Goal: Task Accomplishment & Management: Use online tool/utility

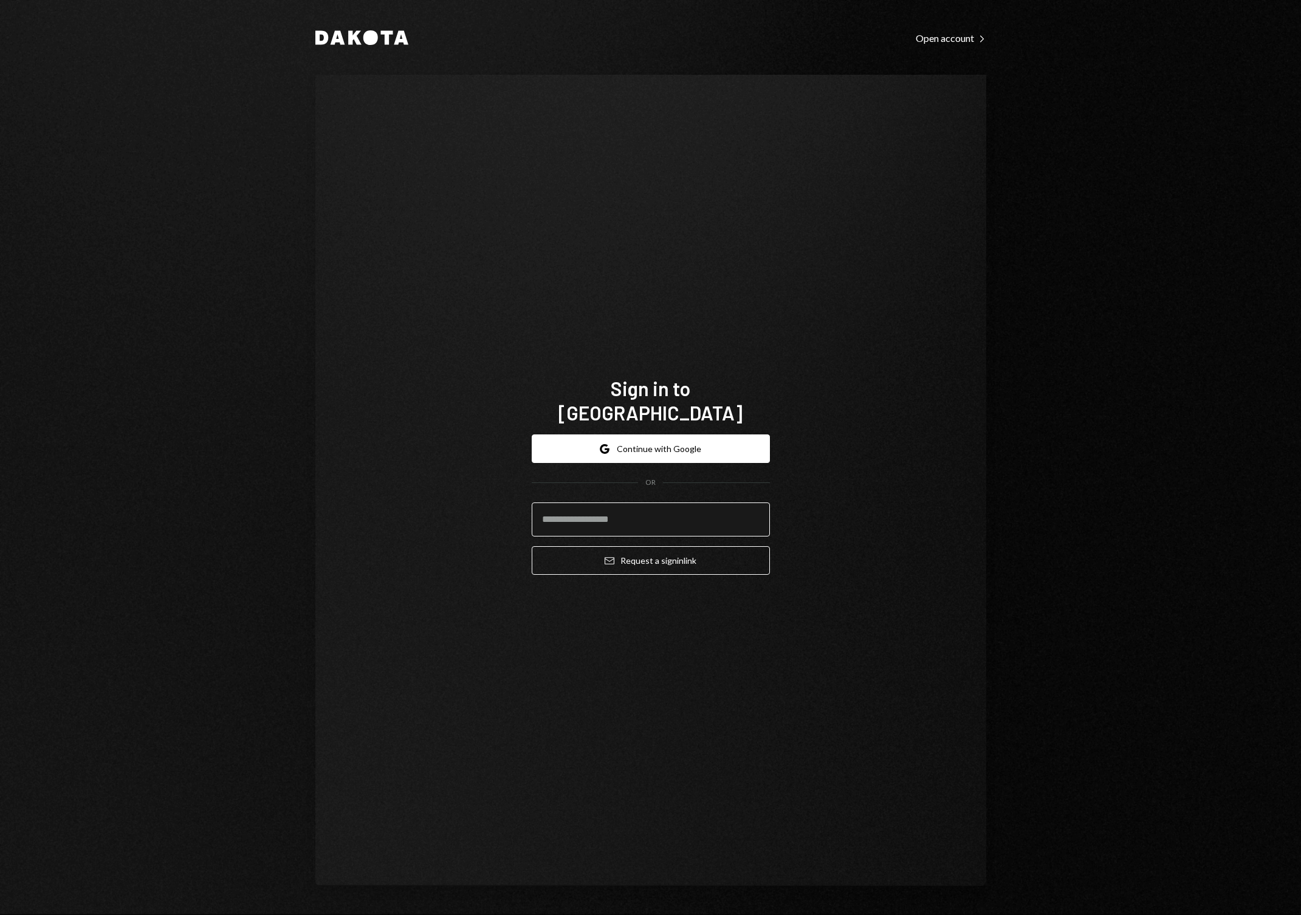
click at [601, 503] on input "email" at bounding box center [651, 520] width 238 height 34
type input "**********"
click at [672, 550] on button "Email Request a sign in link" at bounding box center [651, 560] width 238 height 29
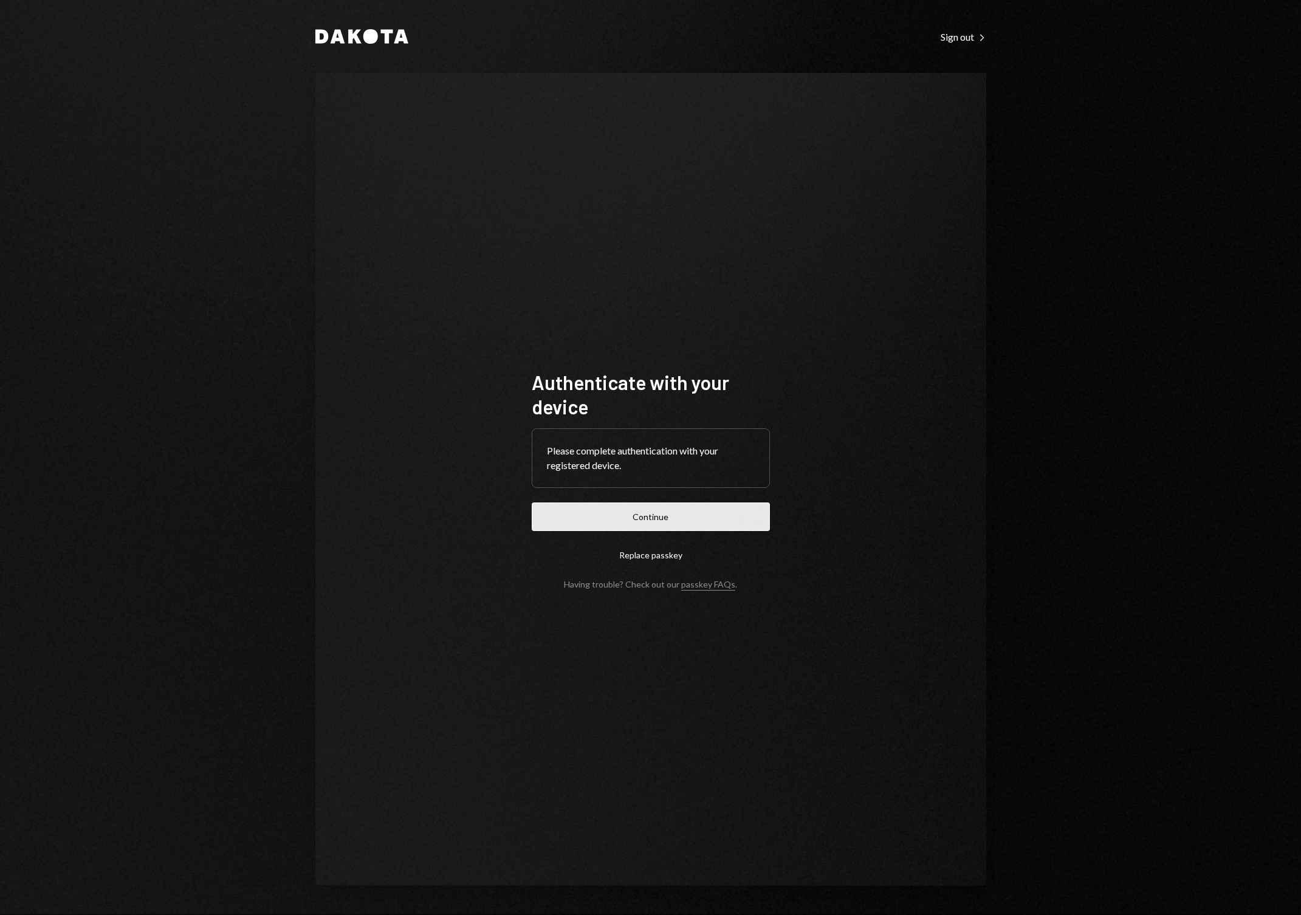
click at [649, 514] on button "Continue" at bounding box center [651, 517] width 238 height 29
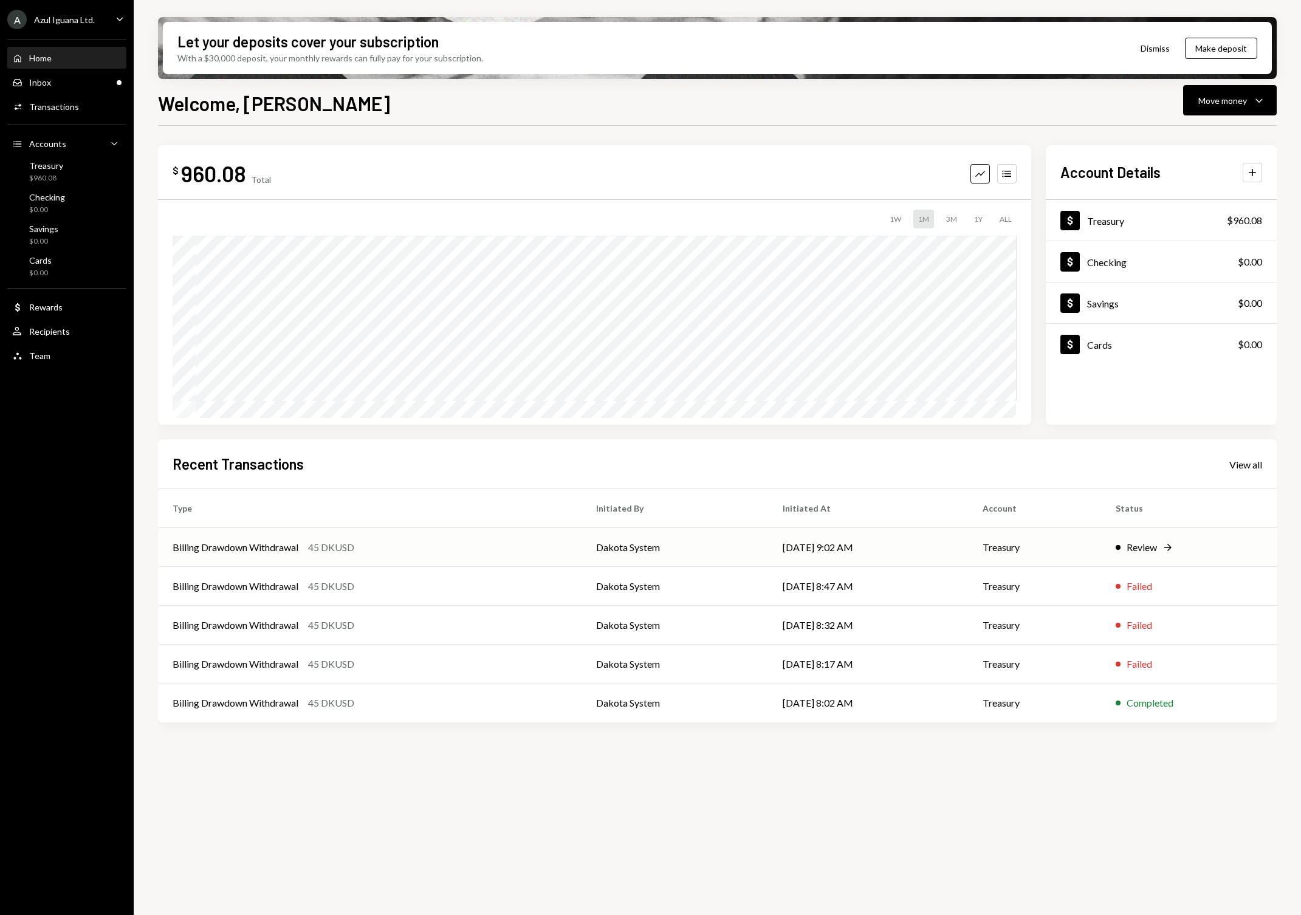
click at [1139, 546] on div "Review" at bounding box center [1142, 547] width 30 height 15
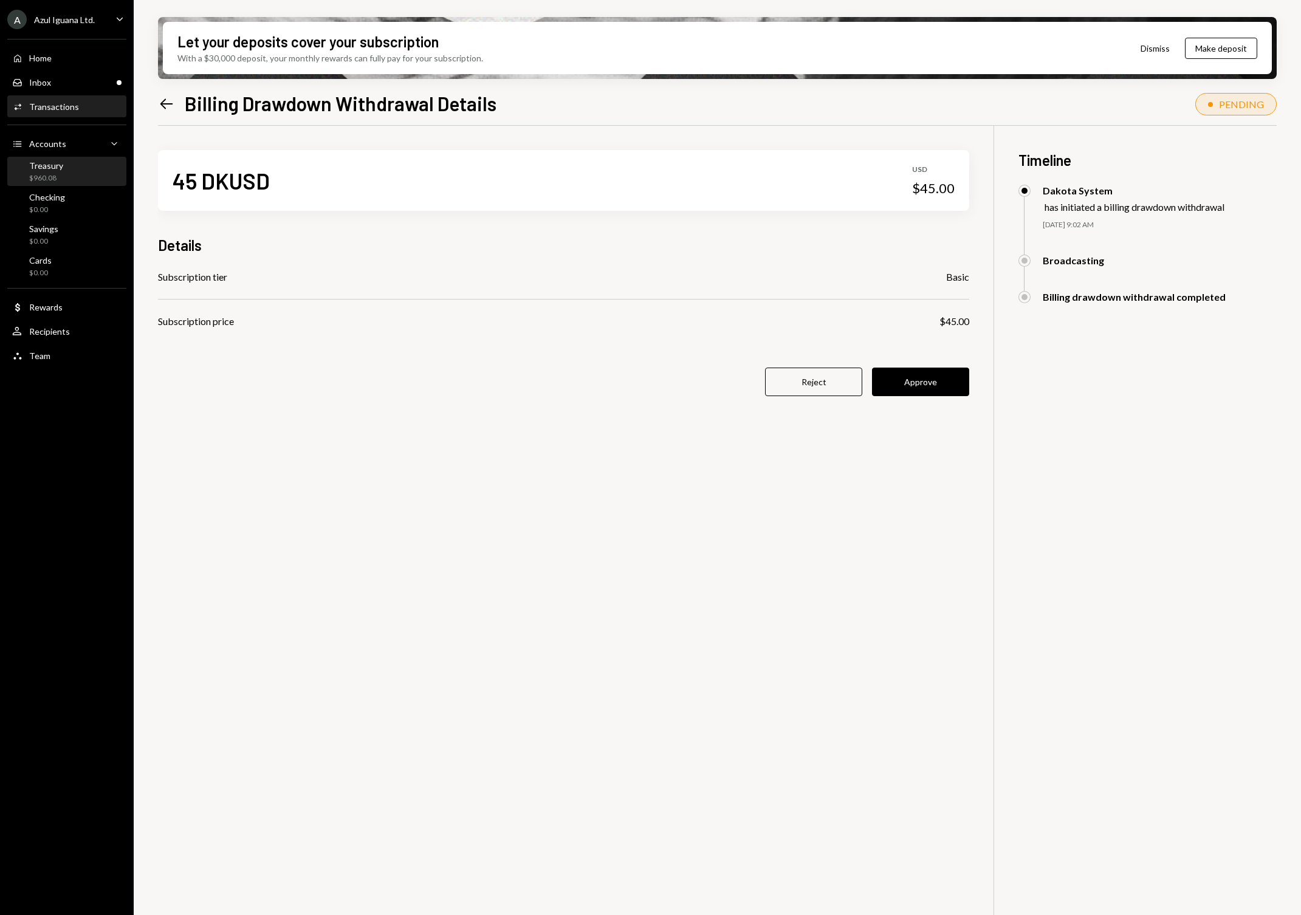
click at [36, 166] on div "Treasury" at bounding box center [46, 165] width 34 height 10
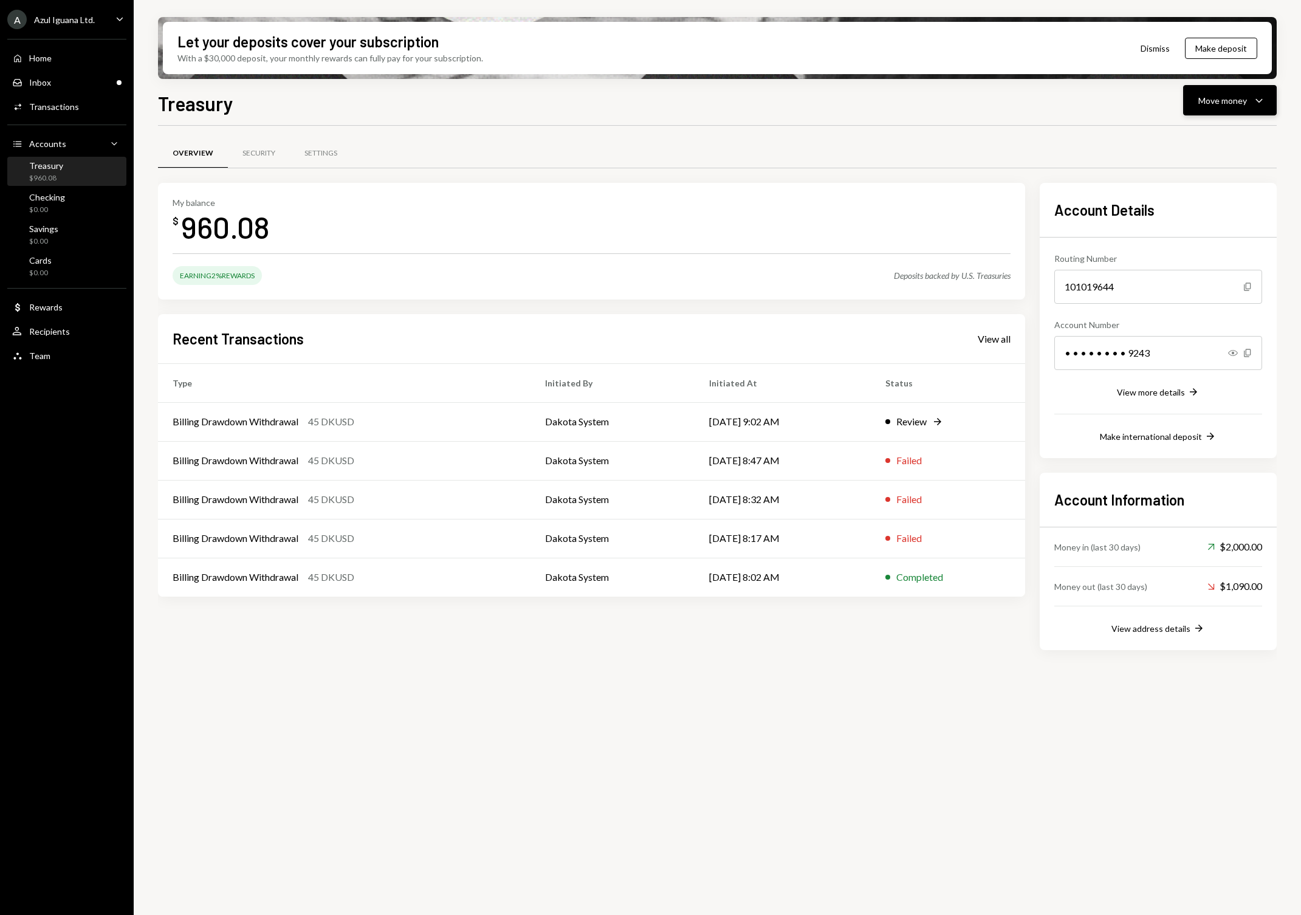
click at [1255, 94] on icon "Caret Down" at bounding box center [1259, 100] width 15 height 15
click at [1199, 221] on div "Swap Swap stablecoins" at bounding box center [1212, 229] width 122 height 27
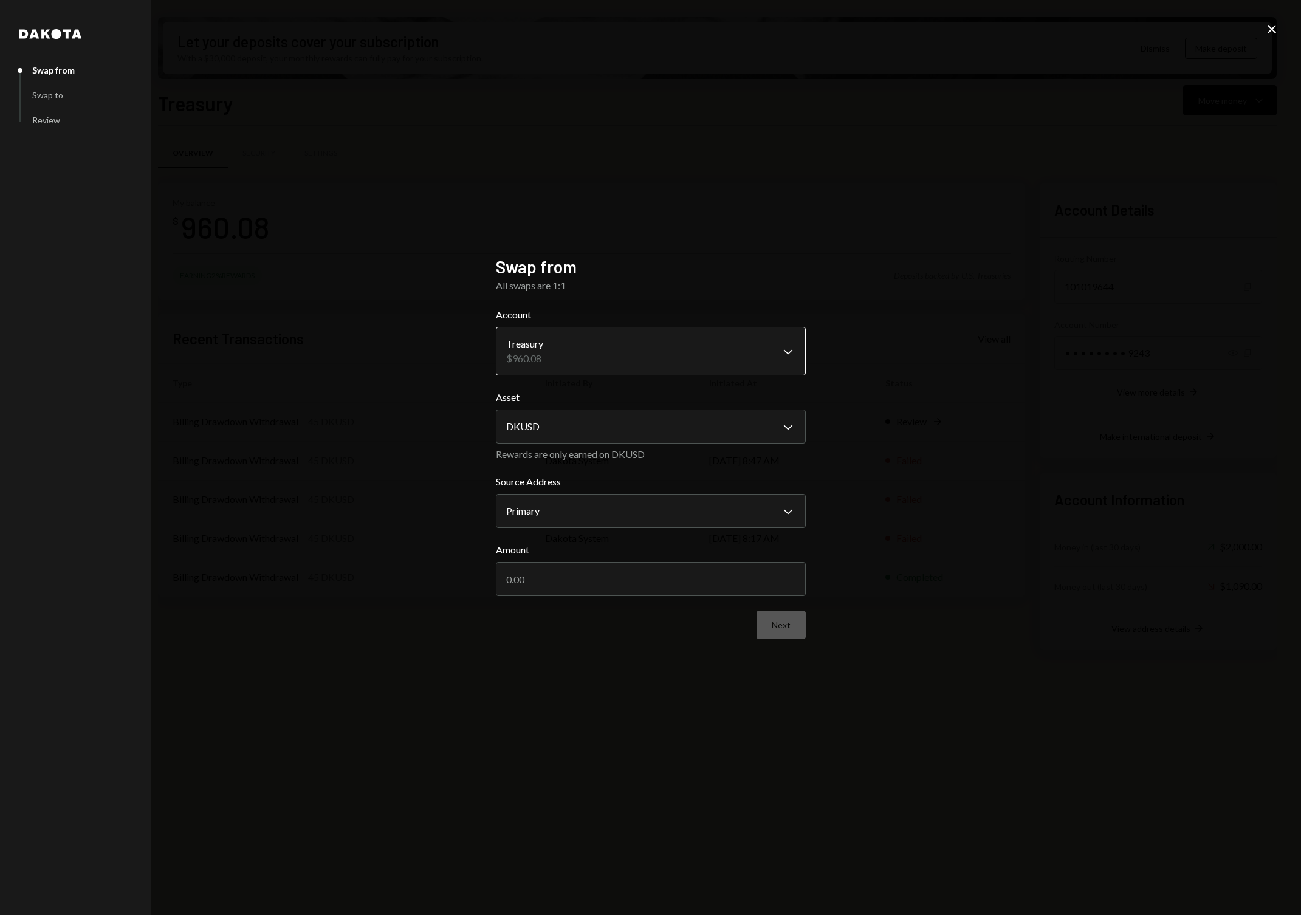
click at [577, 340] on body "A Azul Iguana Ltd. Caret Down Home Home Inbox Inbox Activities Transactions Acc…" at bounding box center [650, 457] width 1301 height 915
click at [575, 425] on body "A Azul Iguana Ltd. Caret Down Home Home Inbox Inbox Activities Transactions Acc…" at bounding box center [650, 457] width 1301 height 915
click at [567, 511] on body "A Azul Iguana Ltd. Caret Down Home Home Inbox Inbox Activities Transactions Acc…" at bounding box center [650, 457] width 1301 height 915
click at [547, 591] on input "Amount" at bounding box center [651, 579] width 310 height 34
drag, startPoint x: 567, startPoint y: 579, endPoint x: 537, endPoint y: 577, distance: 29.8
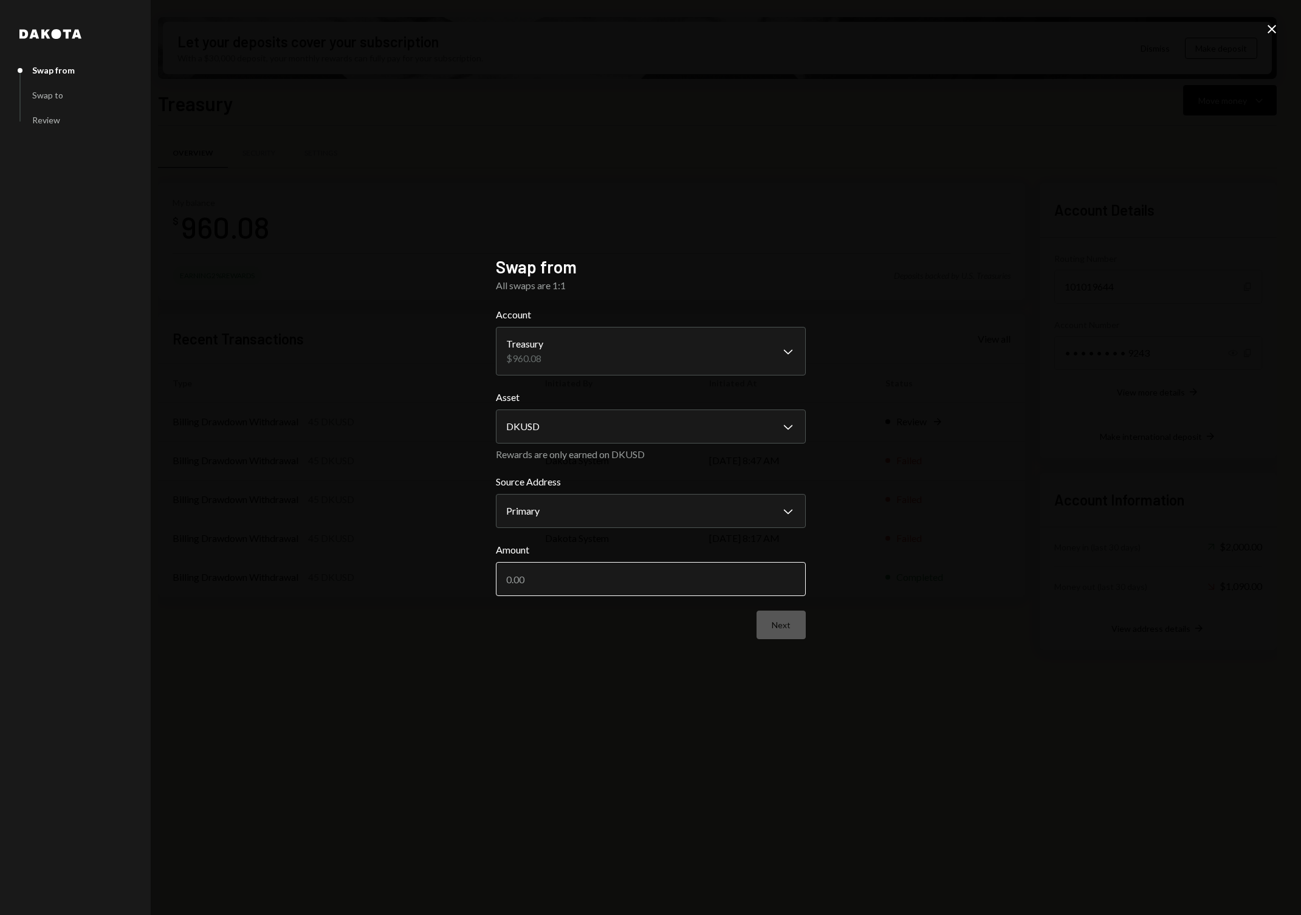
click at [537, 577] on input "Amount" at bounding box center [651, 579] width 310 height 34
click at [780, 627] on button "Next" at bounding box center [781, 625] width 49 height 29
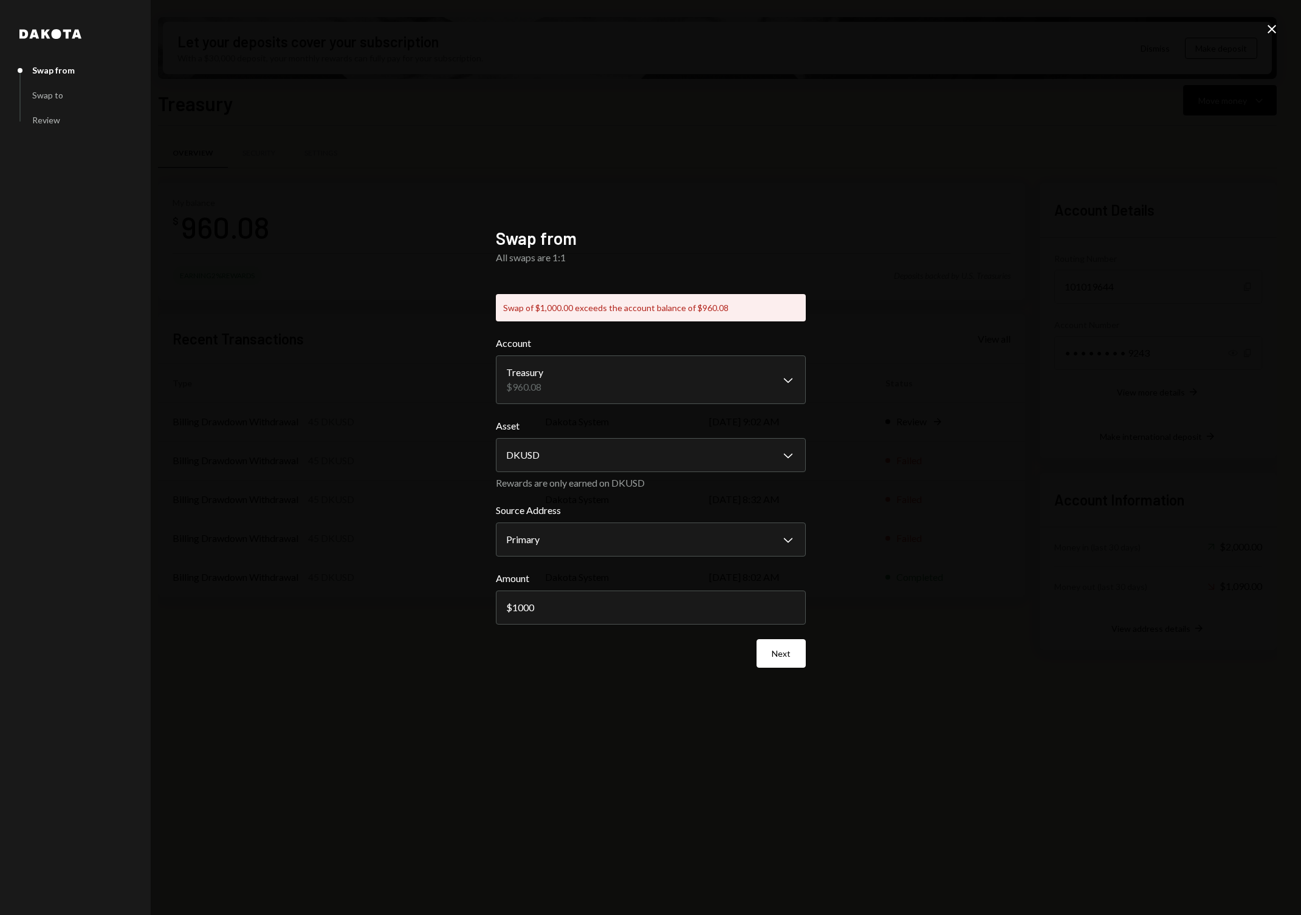
drag, startPoint x: 604, startPoint y: 601, endPoint x: 438, endPoint y: 583, distance: 166.3
click at [438, 583] on div "**********" at bounding box center [650, 457] width 1301 height 915
type input "955"
click at [785, 658] on button "Next" at bounding box center [781, 653] width 49 height 29
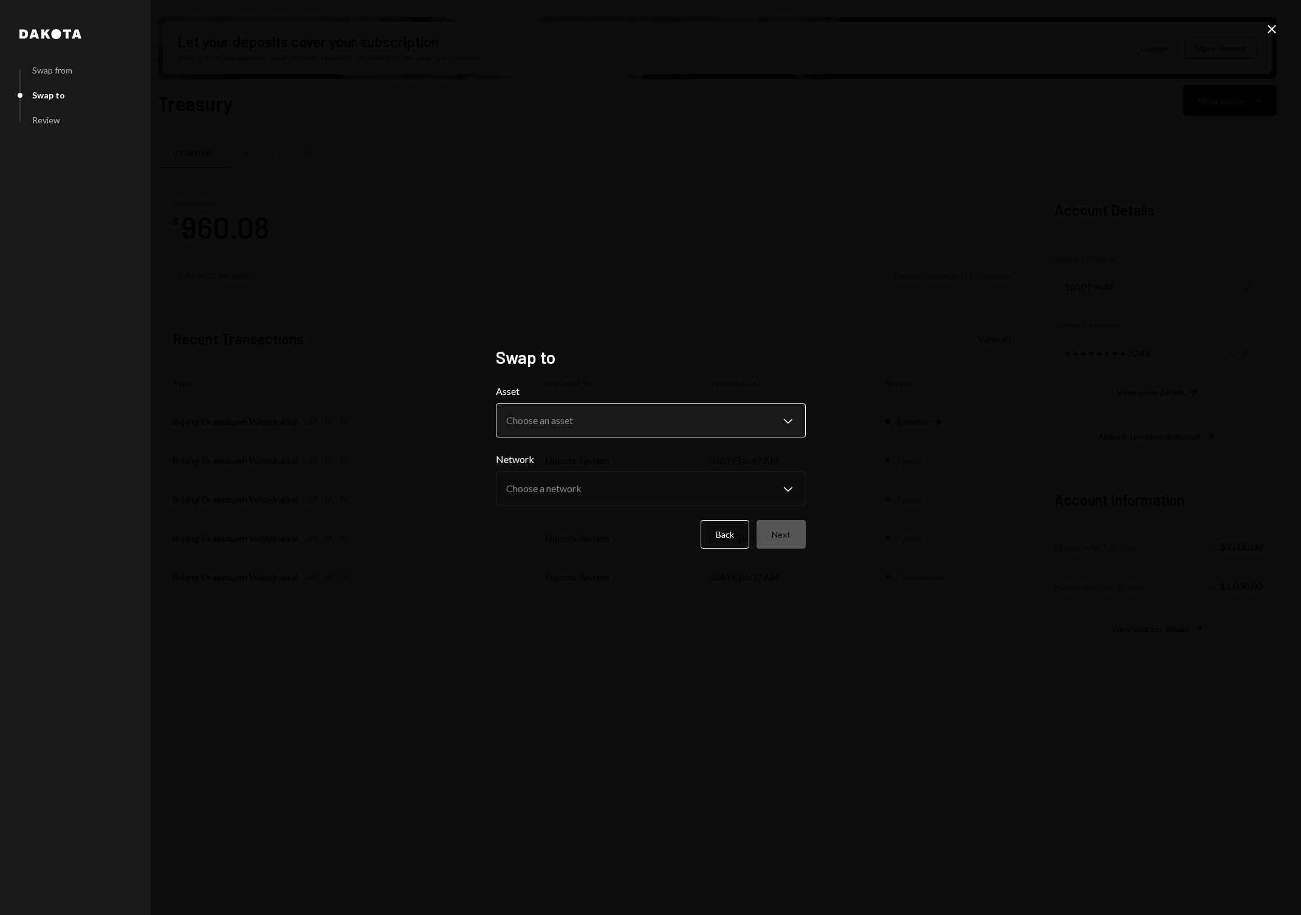
click at [617, 427] on body "A Azul Iguana Ltd. Caret Down Home Home Inbox Inbox Activities Transactions Acc…" at bounding box center [650, 457] width 1301 height 915
click at [546, 585] on div "**********" at bounding box center [650, 457] width 1301 height 915
click at [714, 534] on button "Back" at bounding box center [725, 534] width 49 height 29
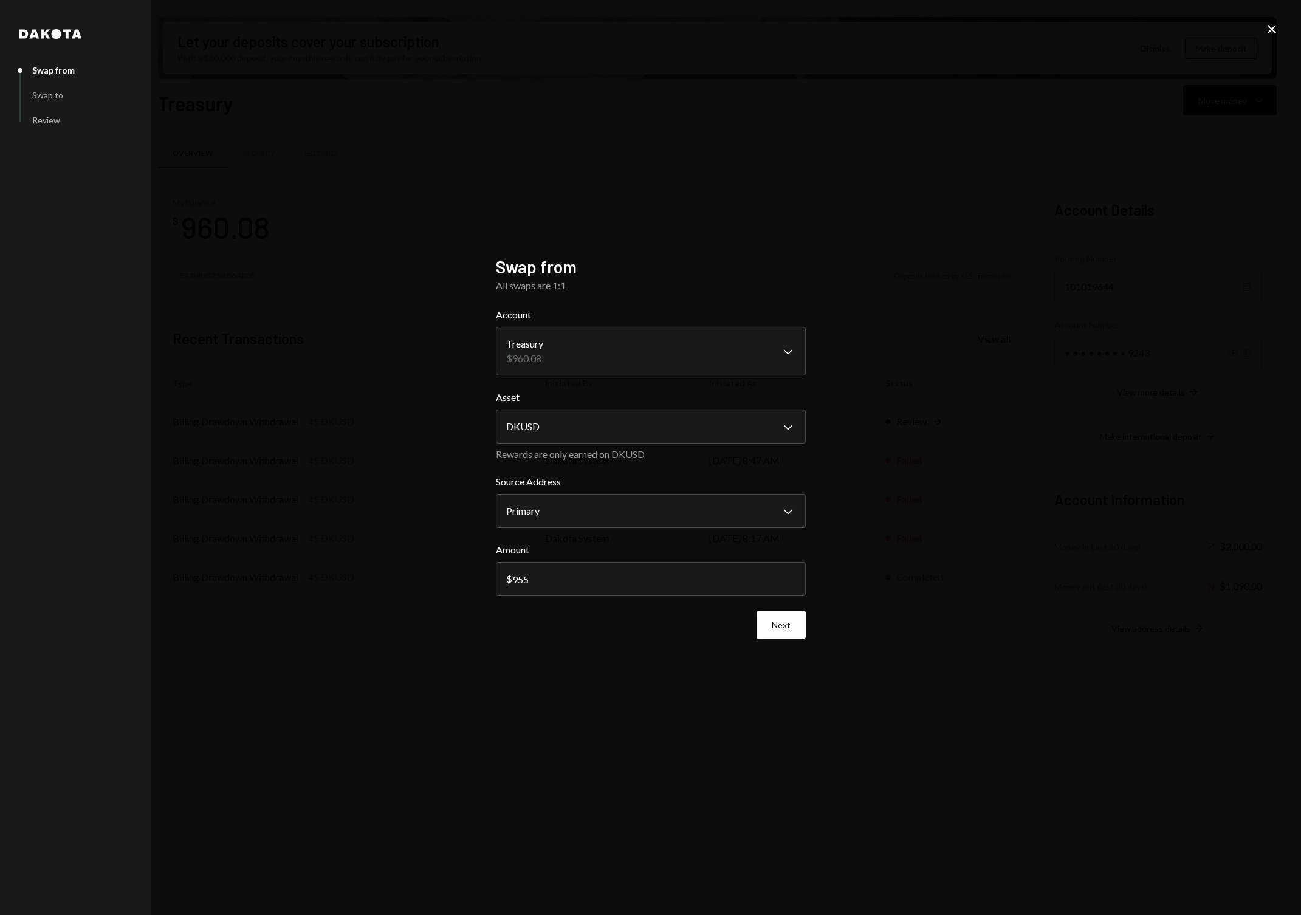
click at [366, 670] on div "**********" at bounding box center [650, 457] width 1301 height 915
click at [502, 283] on div "All swaps are 1:1" at bounding box center [651, 285] width 310 height 15
click at [1272, 28] on icon "Close" at bounding box center [1272, 29] width 15 height 15
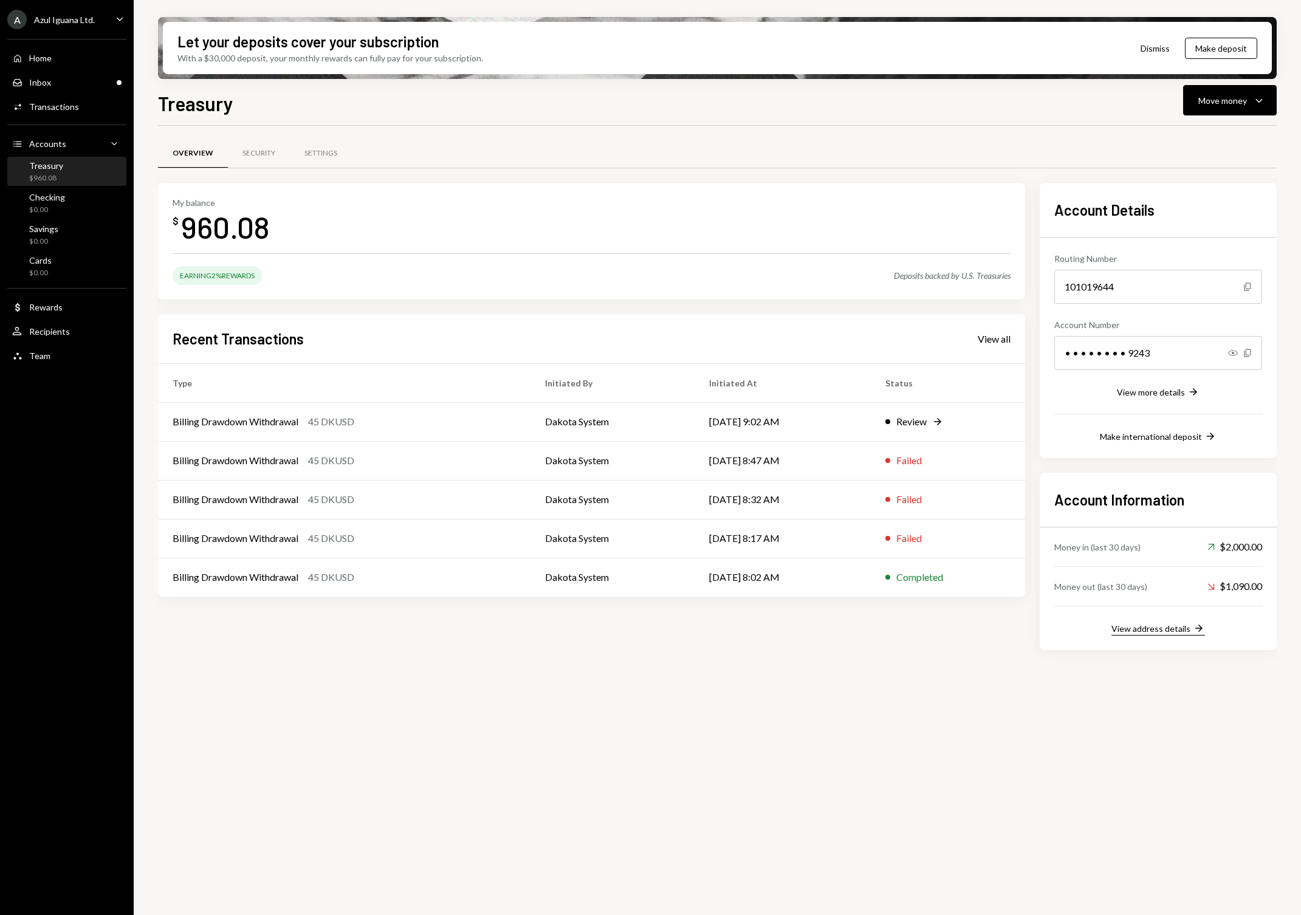
click at [1148, 625] on div "View address details" at bounding box center [1151, 629] width 79 height 10
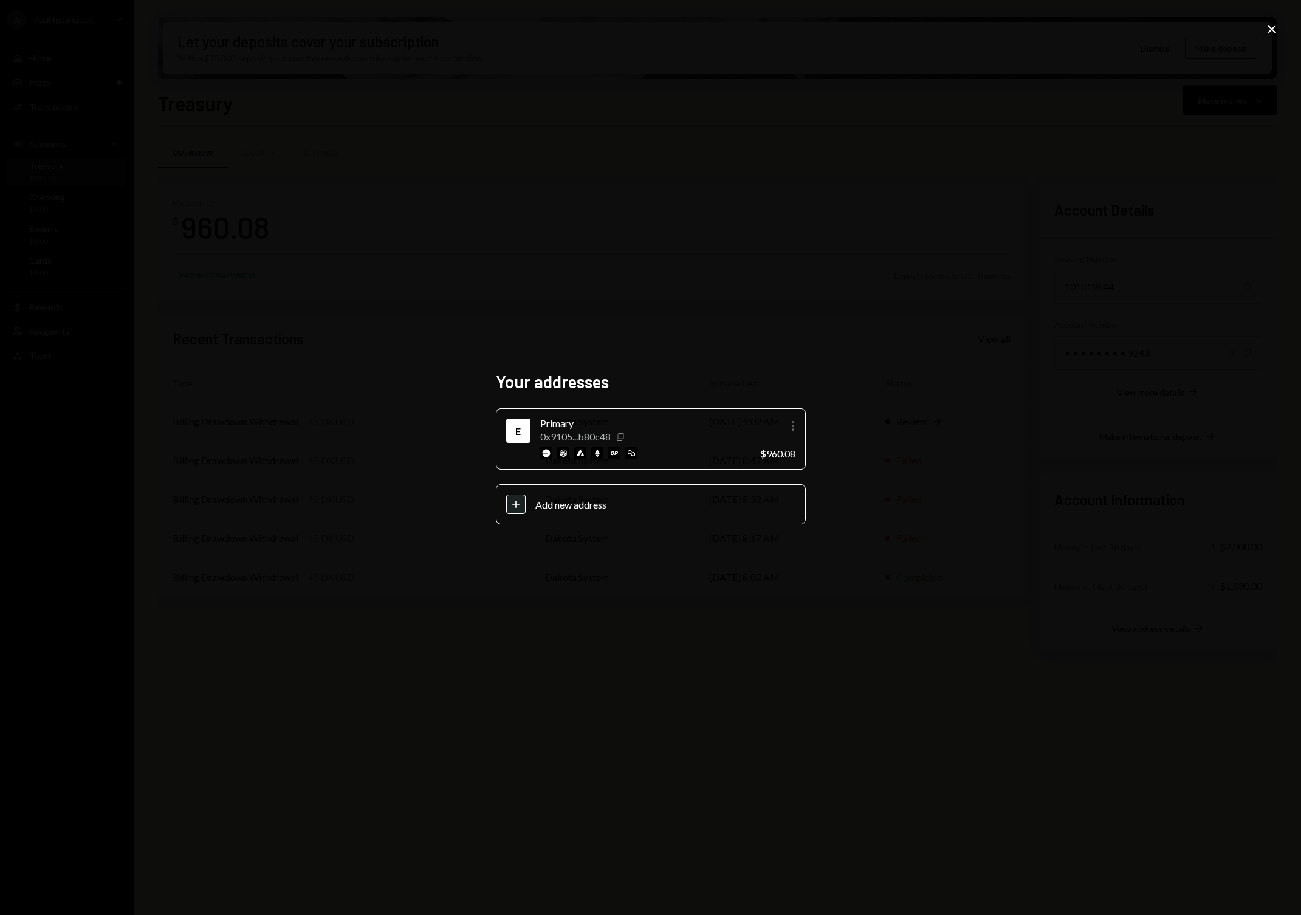
click at [796, 427] on icon "More" at bounding box center [793, 426] width 15 height 15
click at [607, 625] on div "Your addresses E Primary 0x9105...b80c48 Copy More $960.08 Plus Add new address…" at bounding box center [650, 457] width 1301 height 915
click at [895, 212] on div "Your addresses E Primary 0x9105...b80c48 Copy More $960.08 Plus Add new address…" at bounding box center [650, 457] width 1301 height 915
click at [1266, 24] on icon "Close" at bounding box center [1272, 29] width 15 height 15
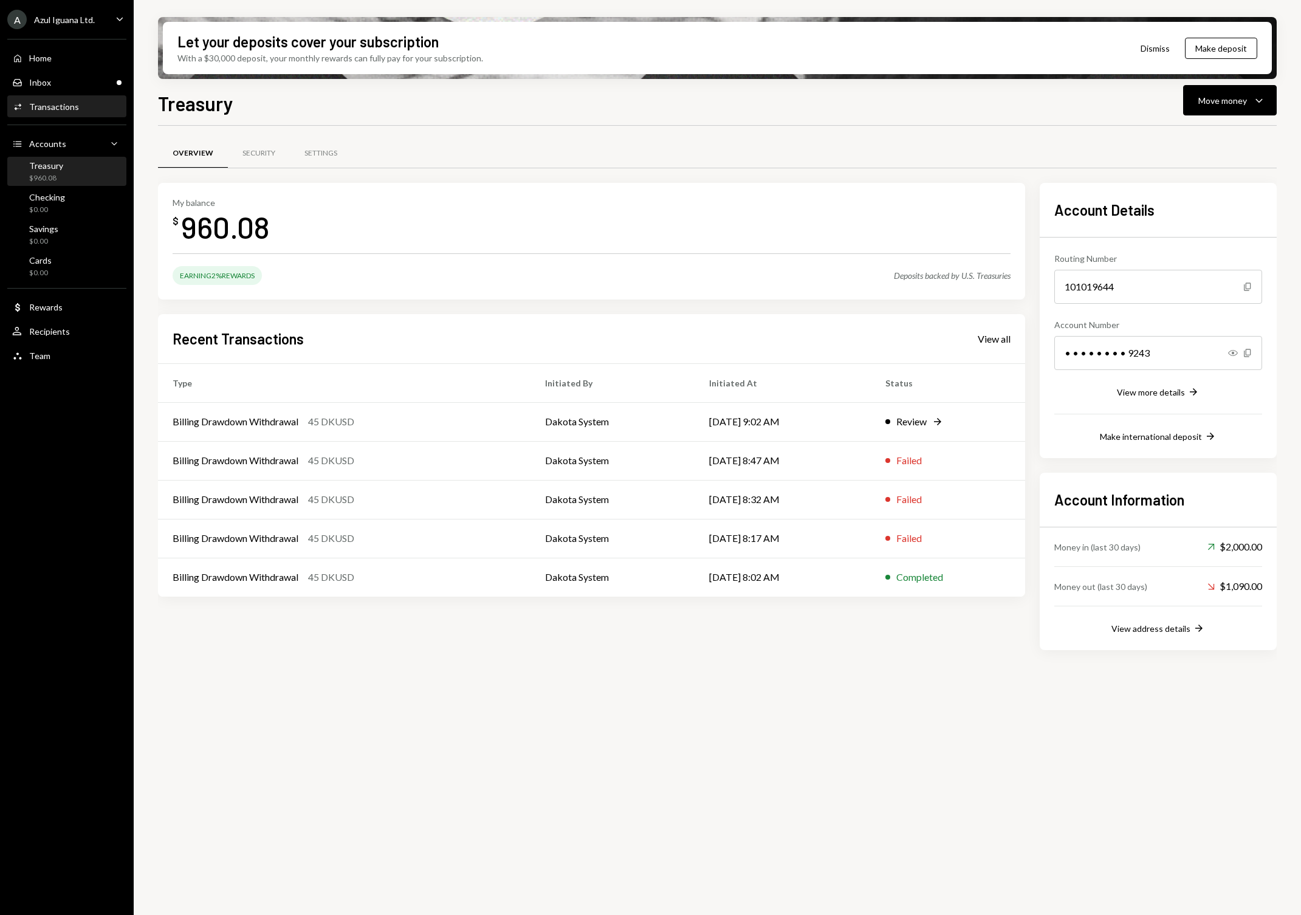
click at [48, 100] on div "Activities Transactions" at bounding box center [66, 107] width 109 height 21
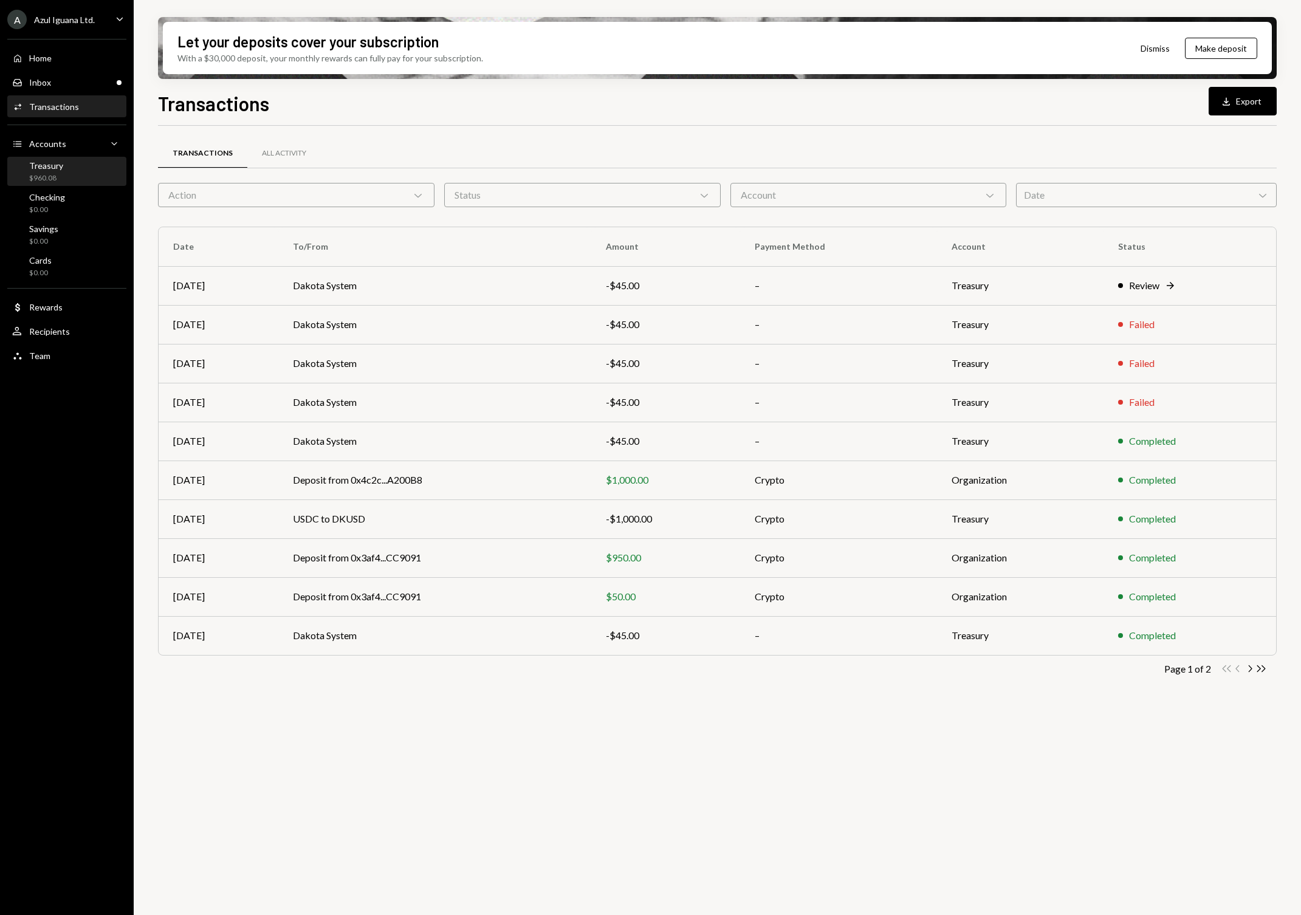
click at [44, 164] on div "Treasury" at bounding box center [46, 165] width 34 height 10
